Goal: Task Accomplishment & Management: Complete application form

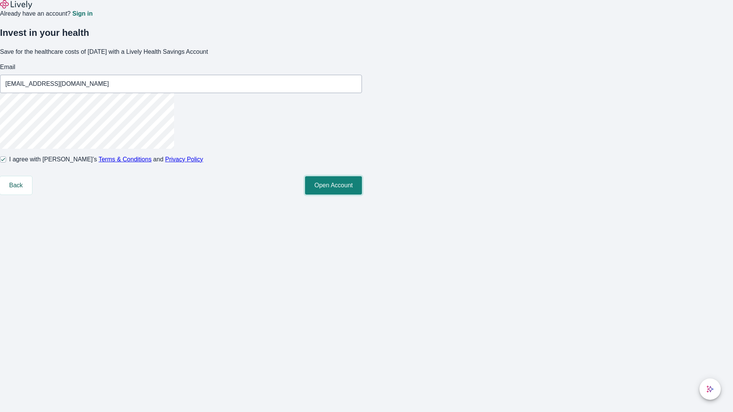
click at [362, 195] on button "Open Account" at bounding box center [333, 185] width 57 height 18
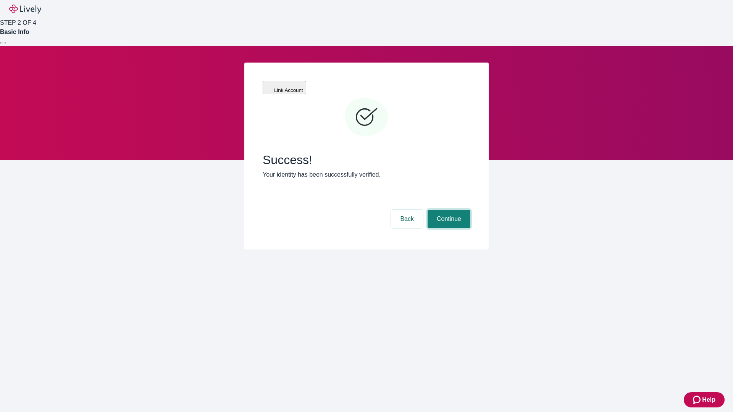
click at [448, 210] on button "Continue" at bounding box center [449, 219] width 43 height 18
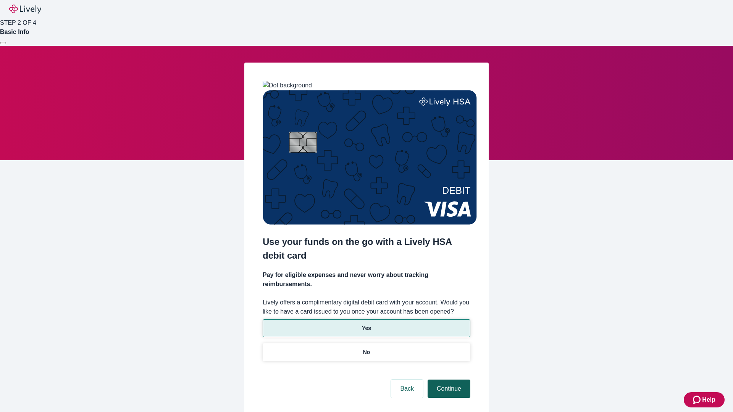
click at [366, 324] on p "Yes" at bounding box center [366, 328] width 9 height 8
click at [448, 380] on button "Continue" at bounding box center [449, 389] width 43 height 18
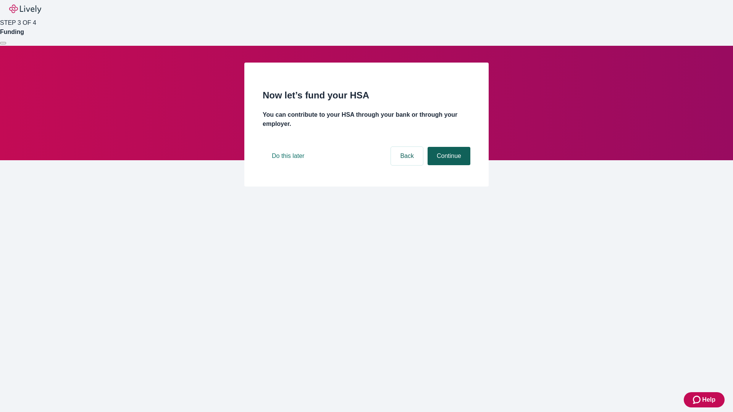
click at [448, 165] on button "Continue" at bounding box center [449, 156] width 43 height 18
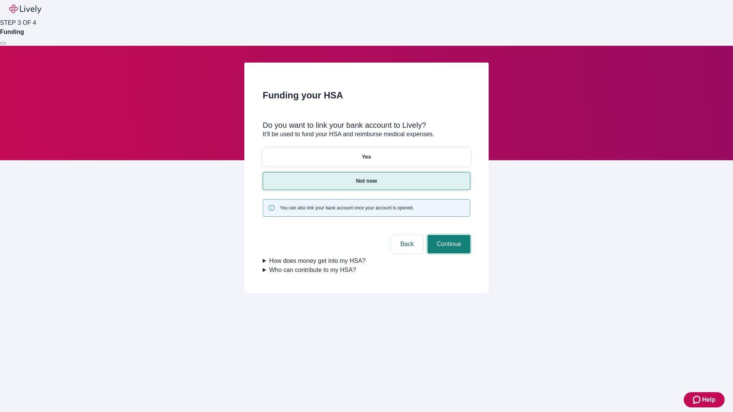
click at [448, 235] on button "Continue" at bounding box center [449, 244] width 43 height 18
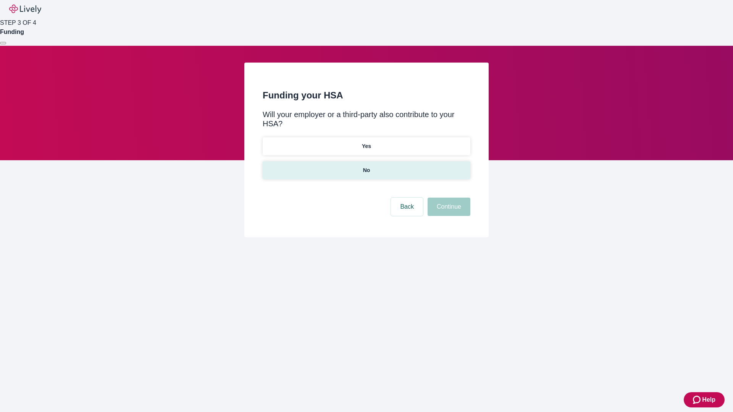
click at [366, 166] on p "No" at bounding box center [366, 170] width 7 height 8
click at [448, 198] on button "Continue" at bounding box center [449, 207] width 43 height 18
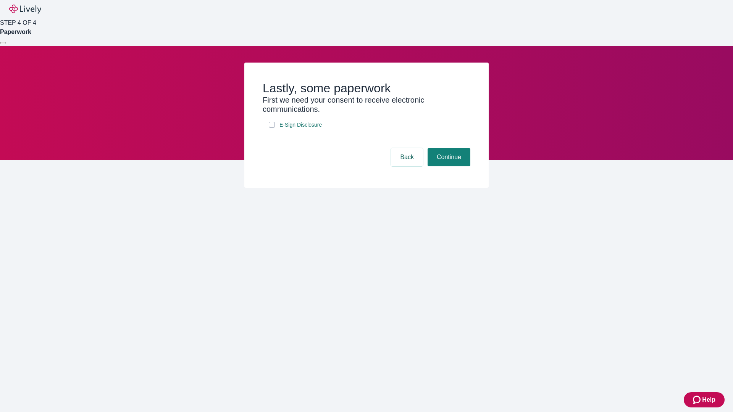
click at [272, 128] on input "E-Sign Disclosure" at bounding box center [272, 125] width 6 height 6
checkbox input "true"
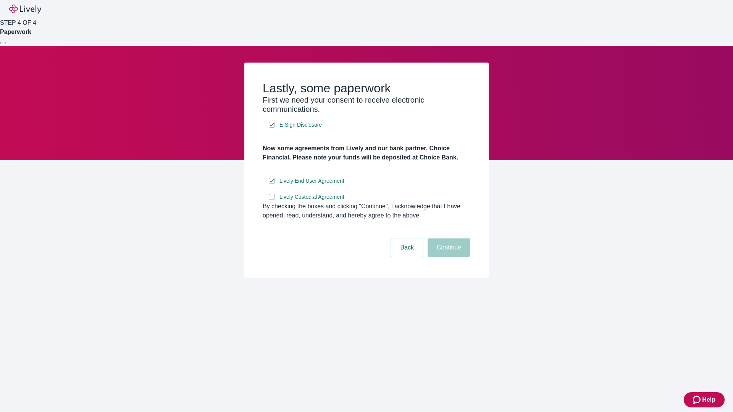
click at [272, 200] on input "Lively Custodial Agreement" at bounding box center [272, 197] width 6 height 6
checkbox input "true"
click at [448, 257] on button "Continue" at bounding box center [449, 248] width 43 height 18
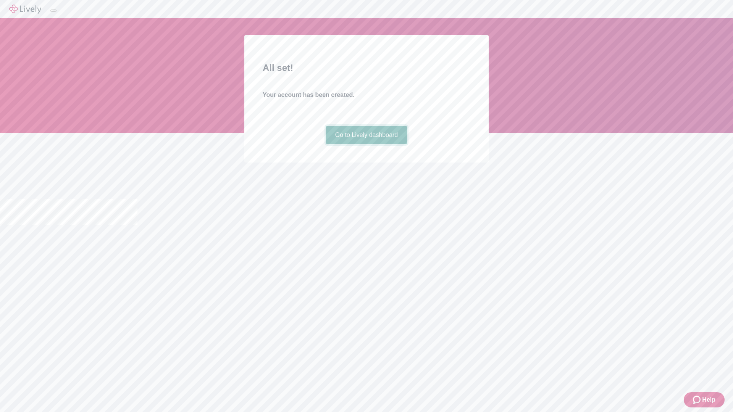
click at [366, 144] on link "Go to Lively dashboard" at bounding box center [366, 135] width 81 height 18
